Goal: Task Accomplishment & Management: Use online tool/utility

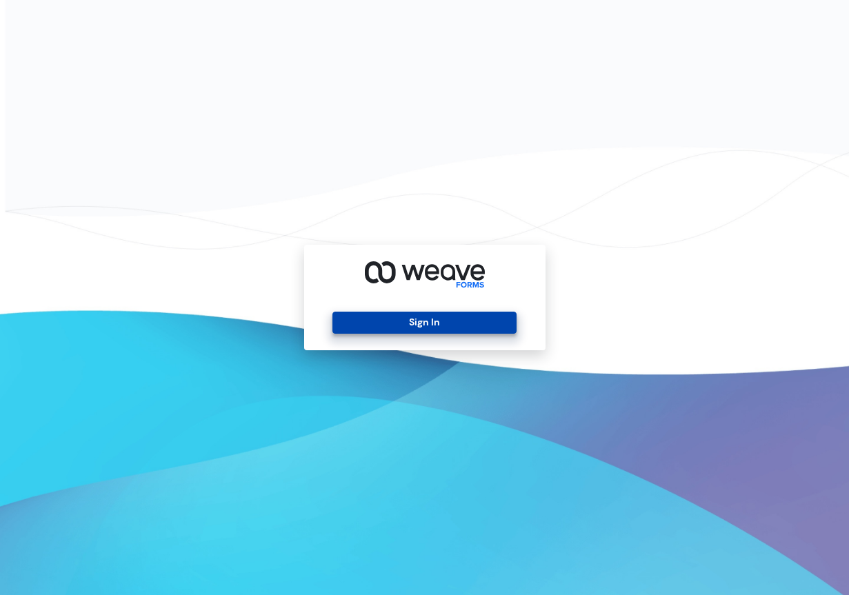
drag, startPoint x: 425, startPoint y: 318, endPoint x: 439, endPoint y: 318, distance: 13.8
click at [426, 318] on button "Sign In" at bounding box center [424, 323] width 184 height 22
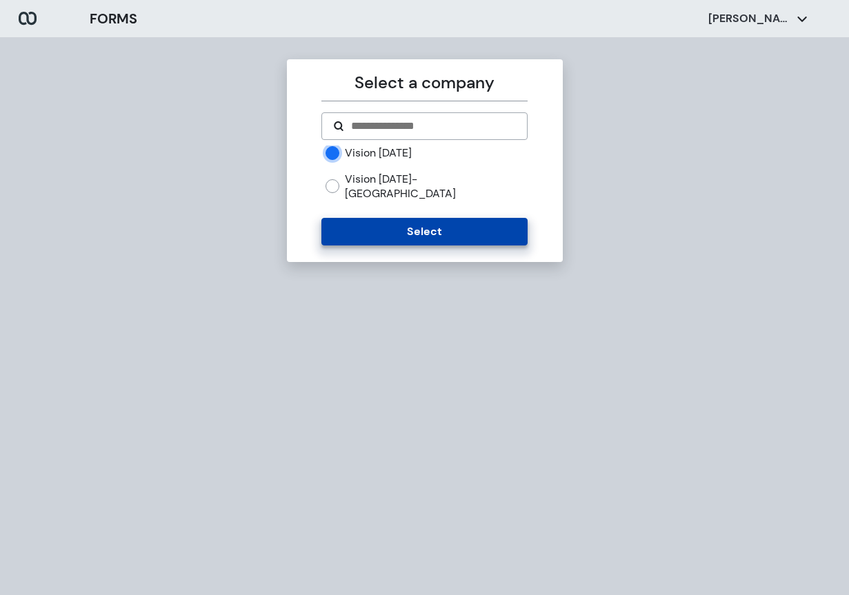
click at [425, 223] on button "Select" at bounding box center [424, 232] width 206 height 28
